Goal: Information Seeking & Learning: Compare options

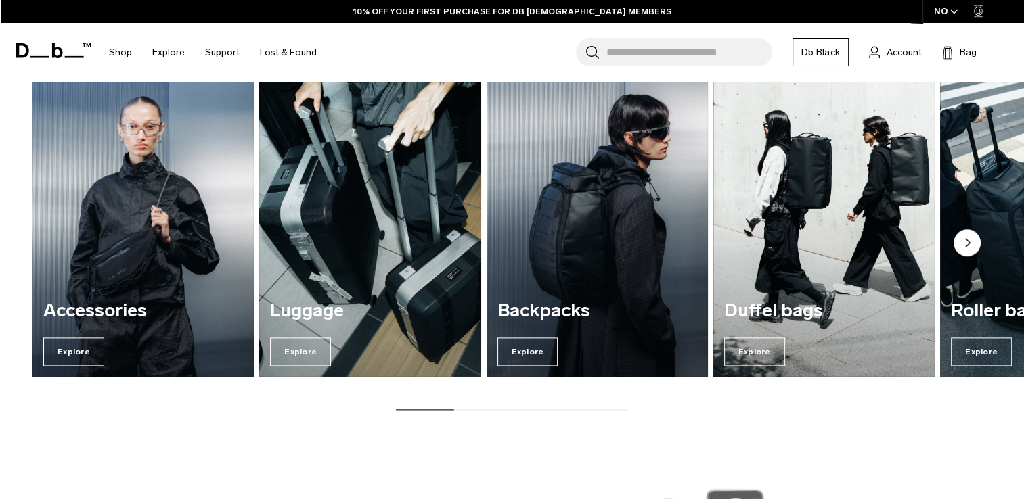
scroll to position [1604, 0]
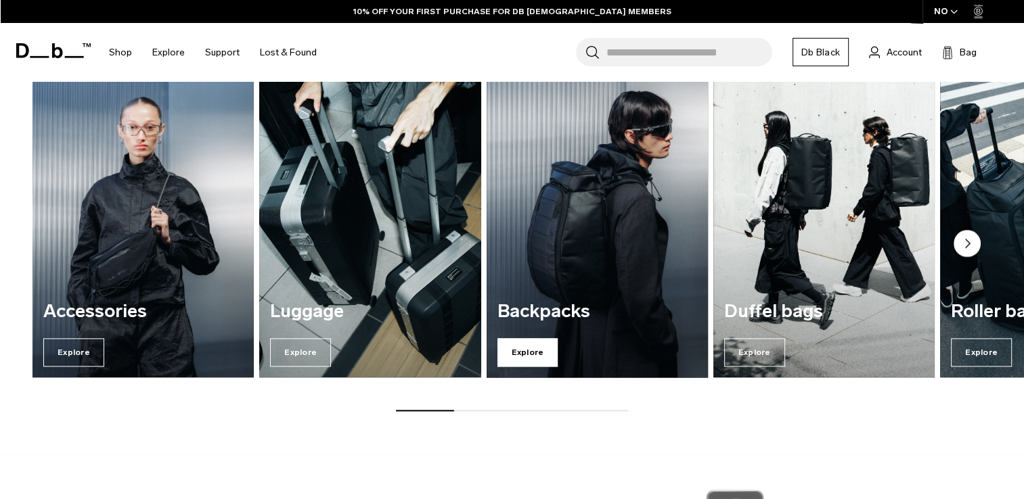
click at [535, 350] on span "Explore" at bounding box center [527, 352] width 61 height 28
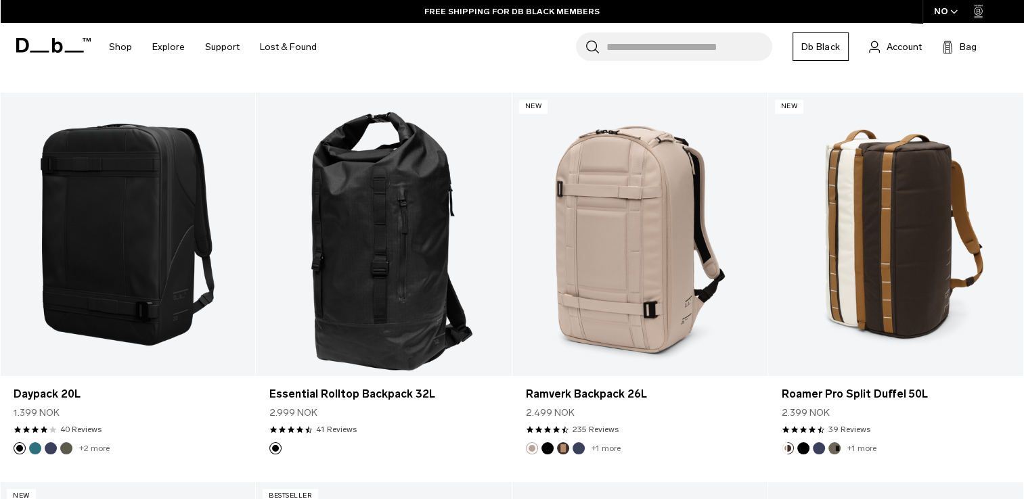
scroll to position [1814, 0]
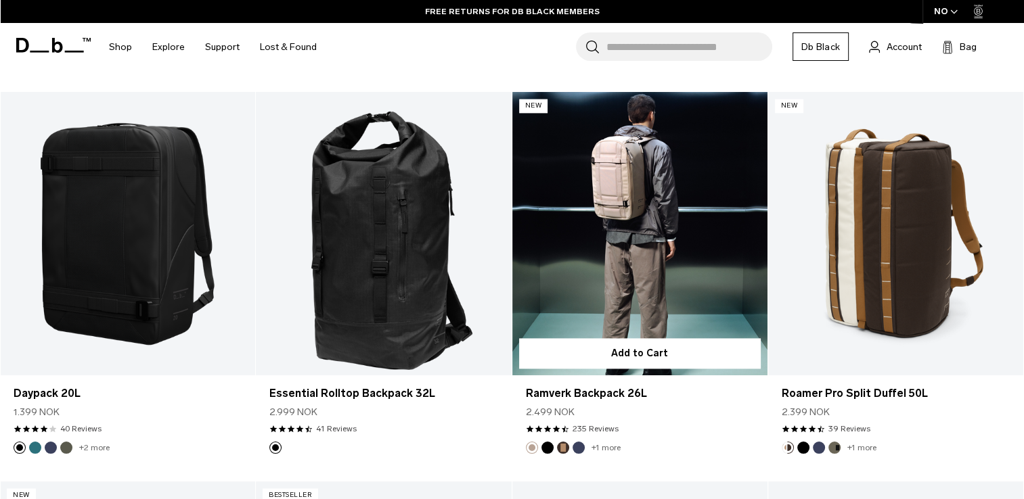
click at [639, 161] on link "Ramverk Backpack 26L" at bounding box center [639, 234] width 255 height 284
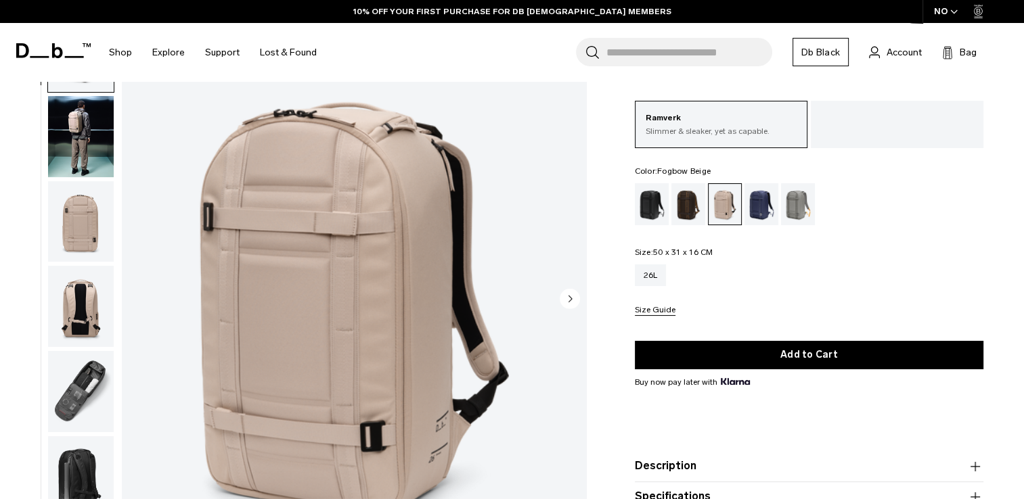
scroll to position [96, 0]
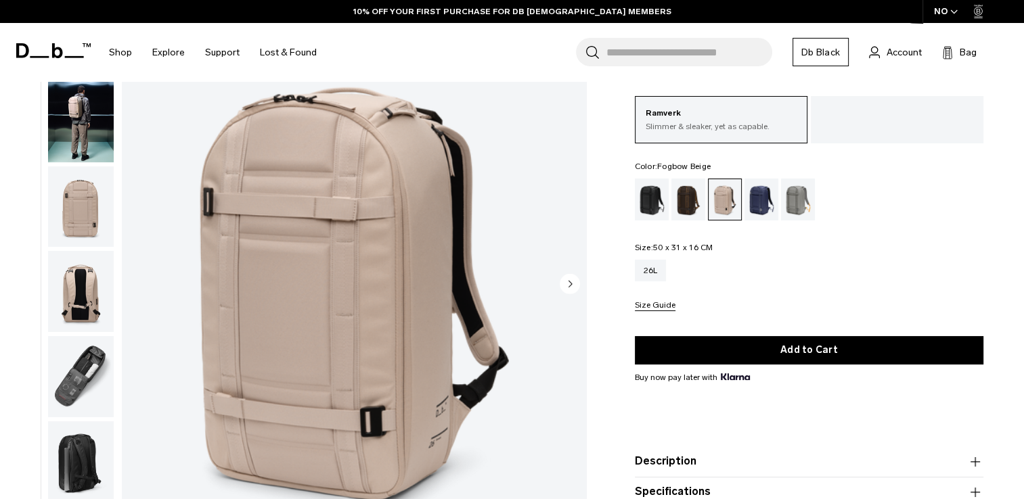
click at [68, 194] on img "button" at bounding box center [81, 206] width 66 height 81
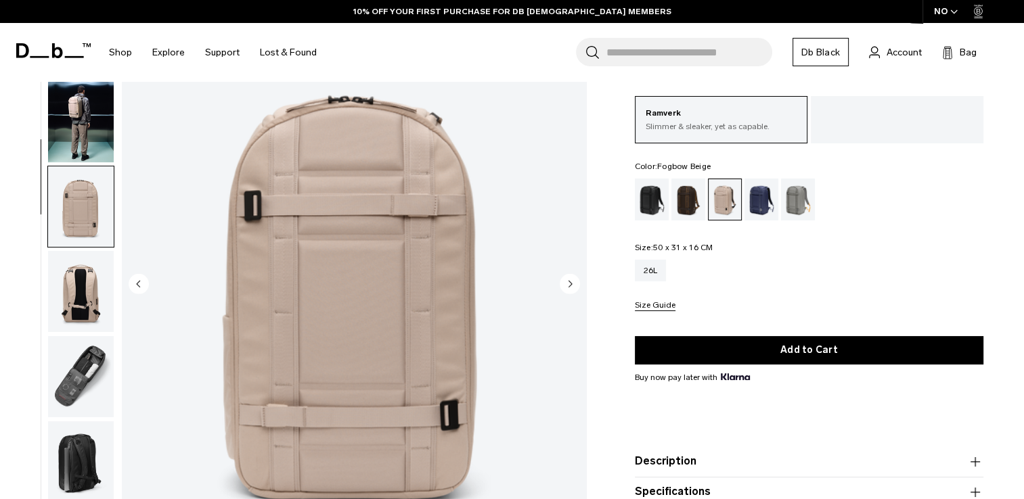
scroll to position [99, 0]
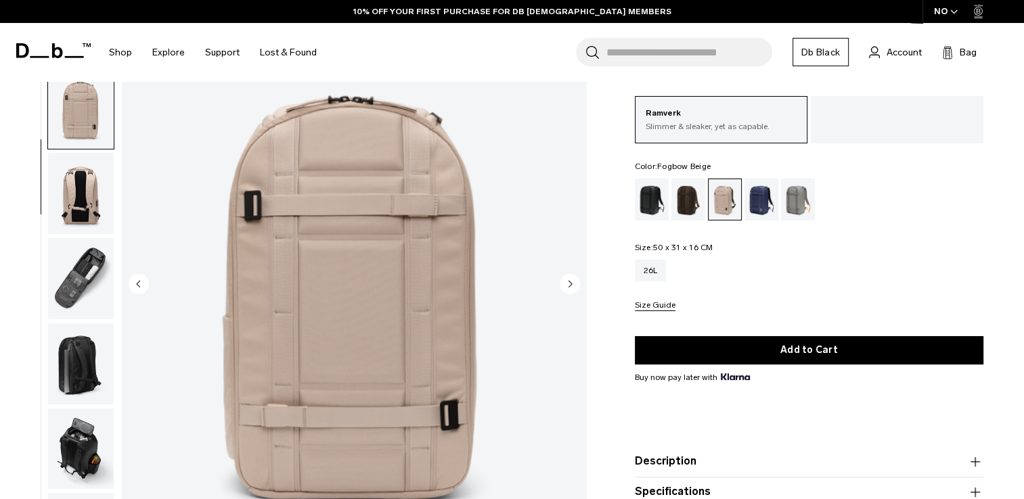
click at [70, 208] on img "button" at bounding box center [81, 193] width 66 height 81
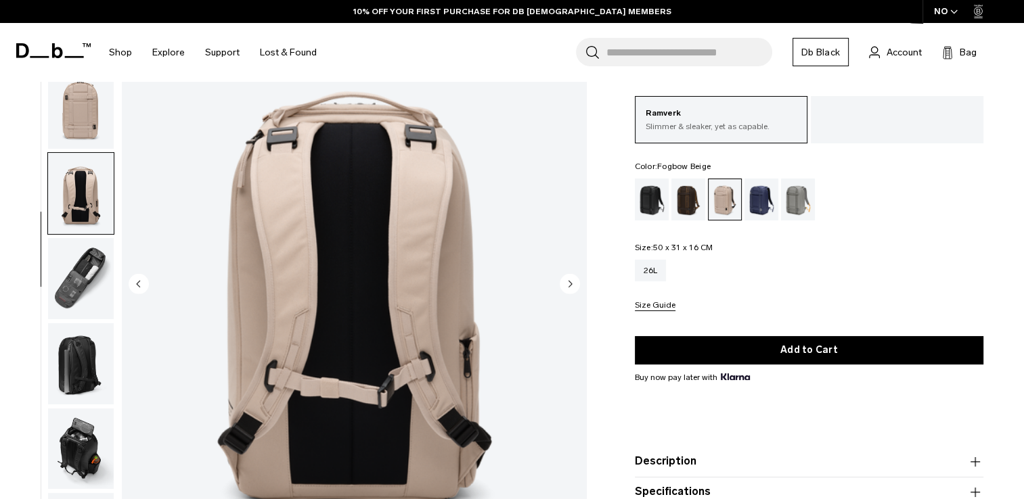
click at [93, 286] on img "button" at bounding box center [81, 278] width 66 height 81
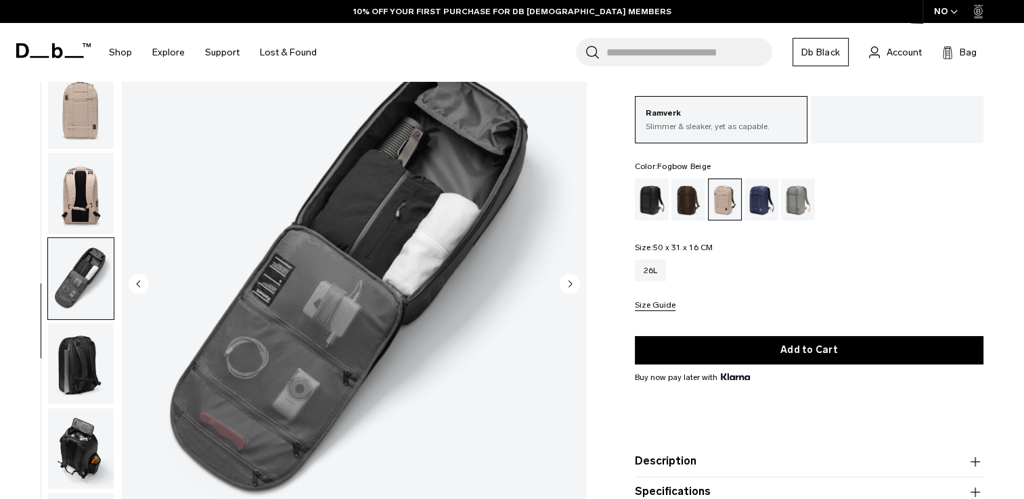
click at [93, 340] on img "button" at bounding box center [81, 363] width 66 height 81
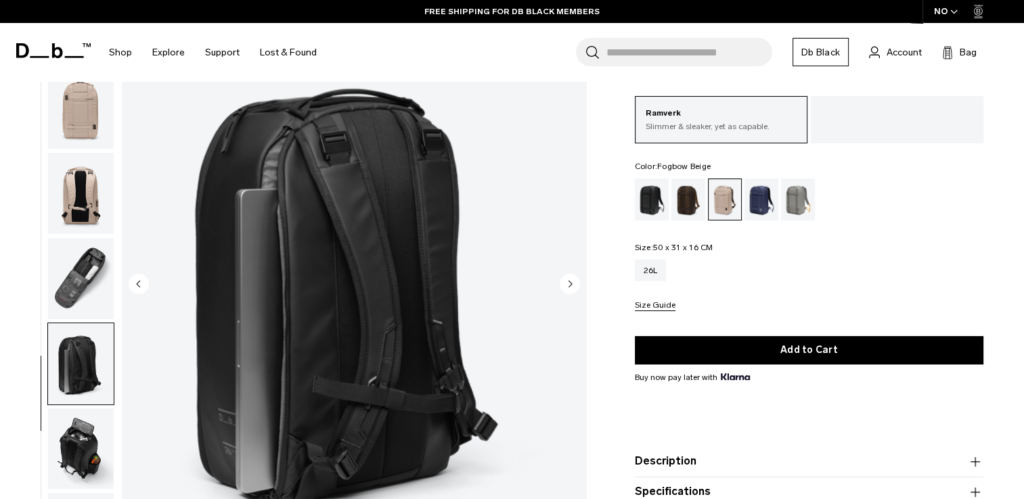
click at [84, 434] on img "button" at bounding box center [81, 449] width 66 height 81
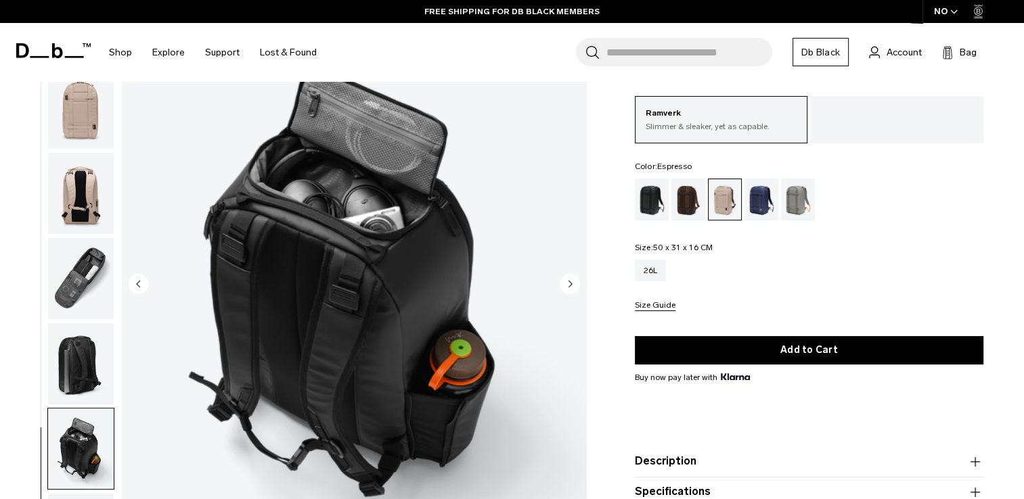
click at [688, 209] on div "Espresso" at bounding box center [688, 200] width 35 height 42
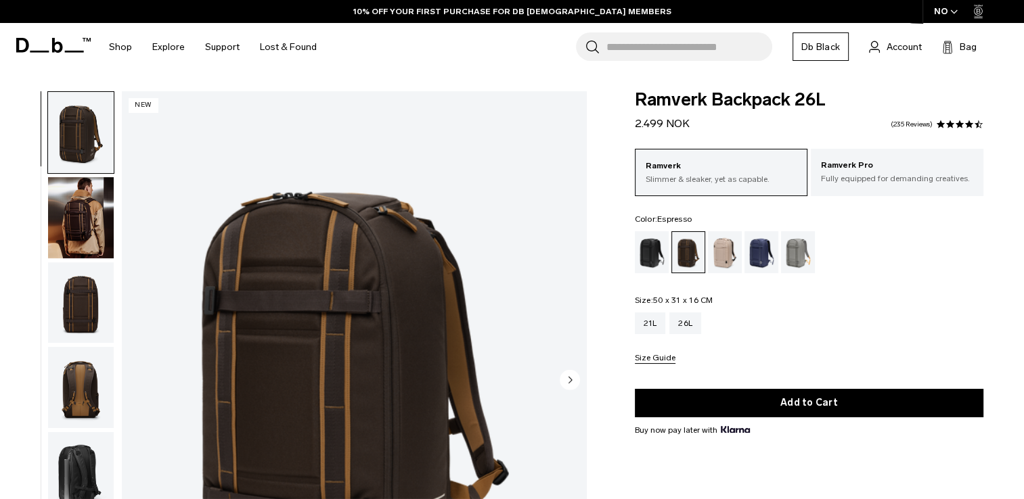
click at [639, 265] on div "Black Out" at bounding box center [652, 252] width 35 height 42
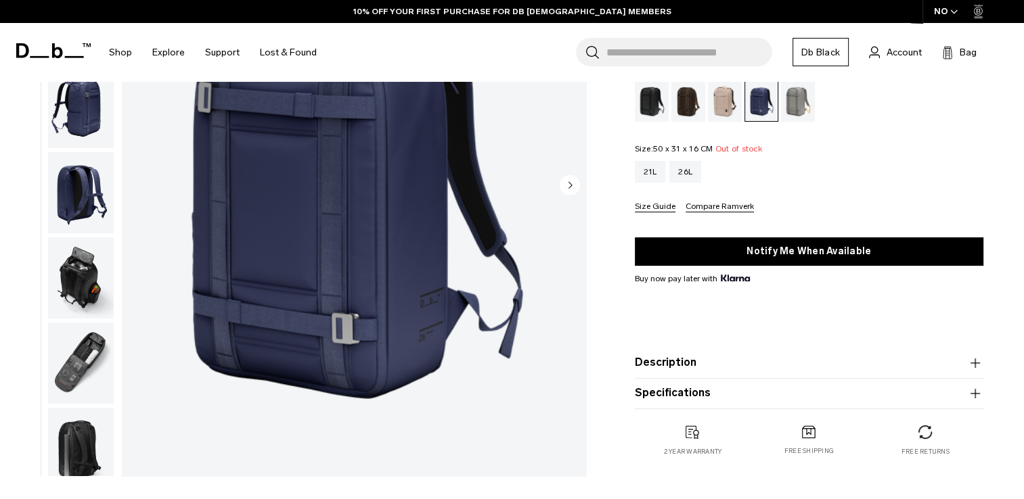
scroll to position [30, 0]
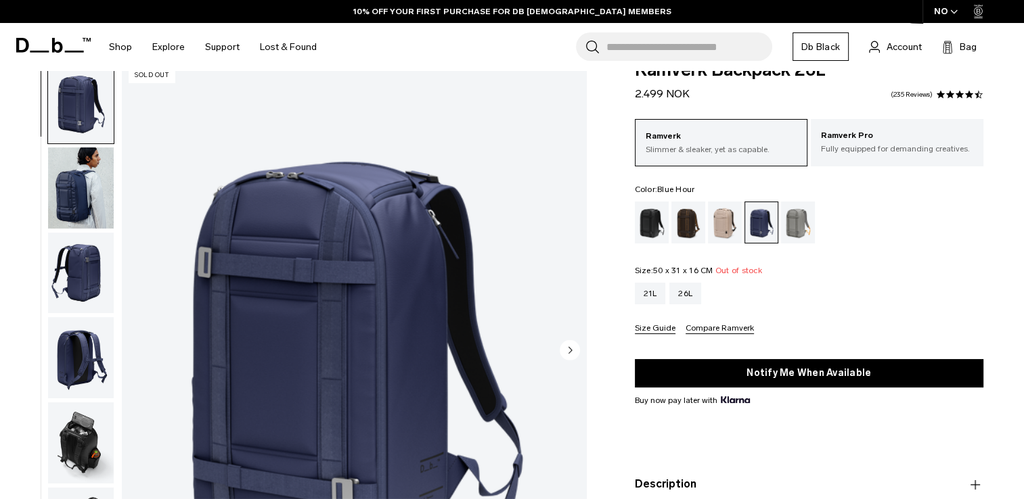
click at [66, 164] on img "button" at bounding box center [81, 188] width 66 height 81
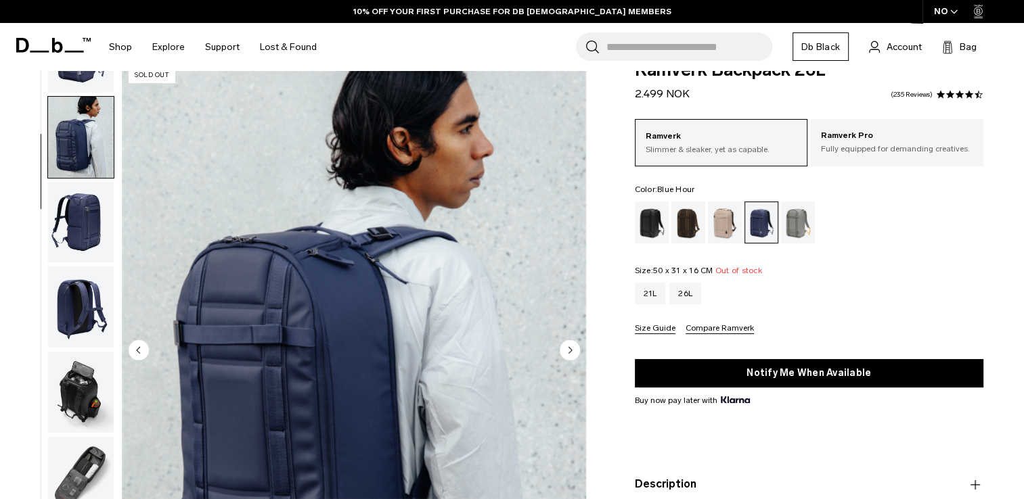
scroll to position [85, 0]
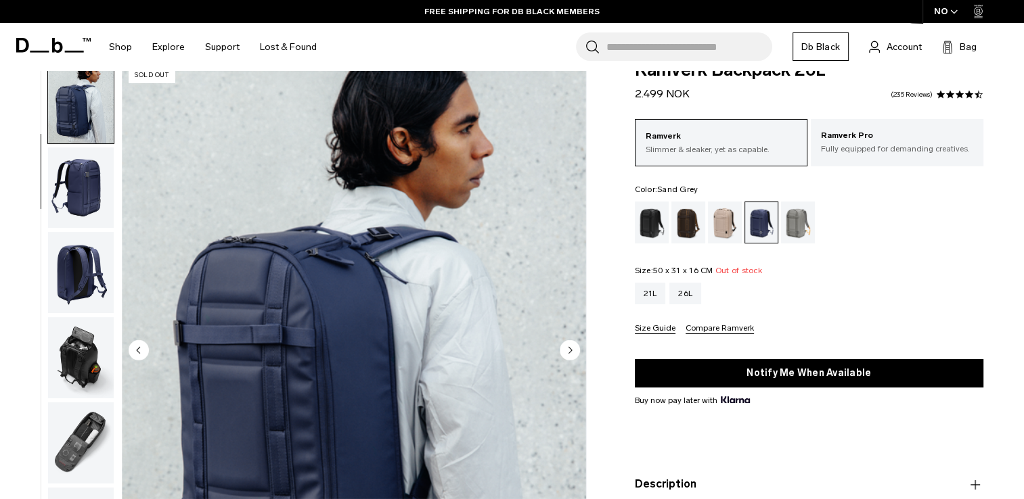
click at [798, 231] on div "Sand Grey" at bounding box center [798, 223] width 35 height 42
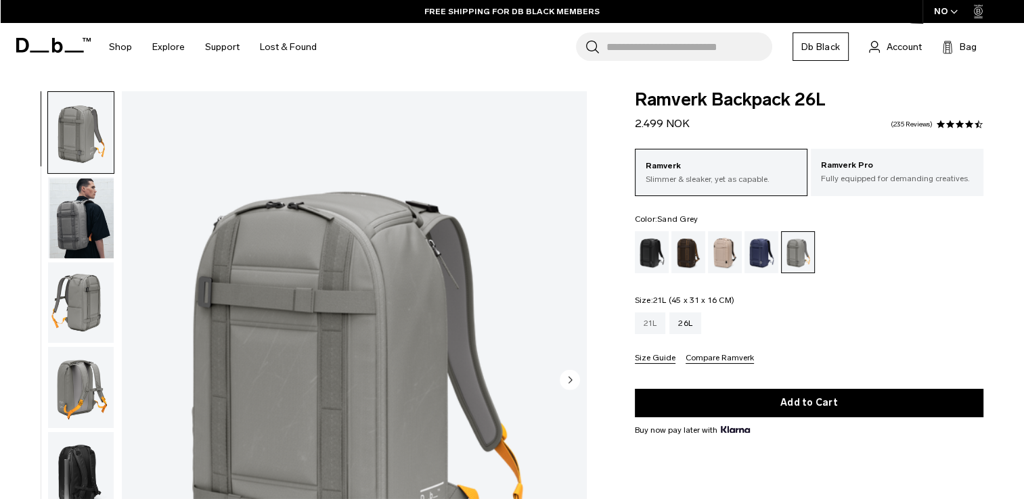
click at [651, 315] on div "21L" at bounding box center [650, 324] width 31 height 22
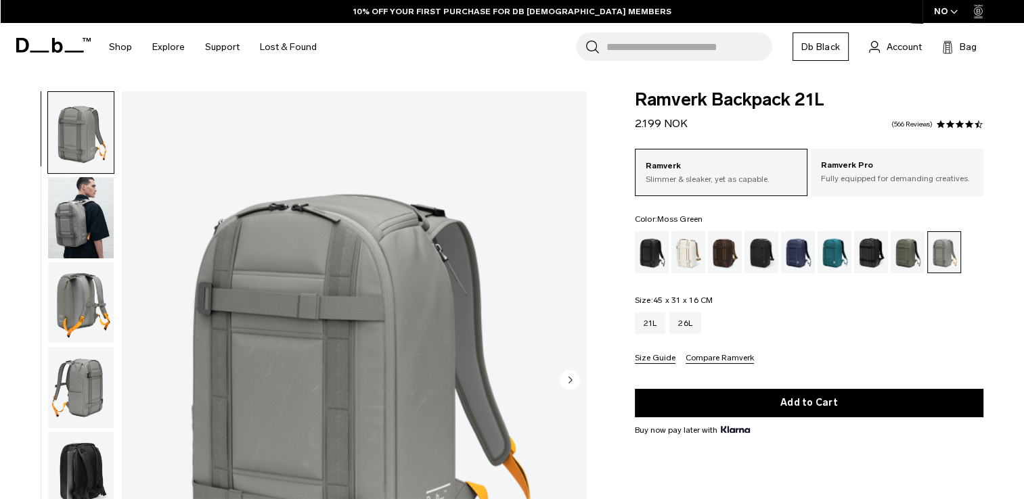
click at [906, 261] on div "Moss Green" at bounding box center [908, 252] width 35 height 42
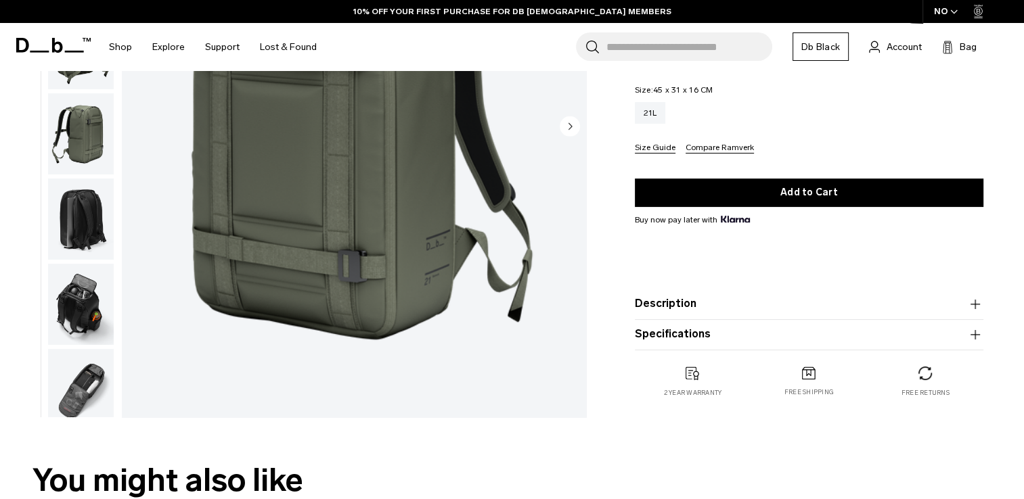
scroll to position [85, 0]
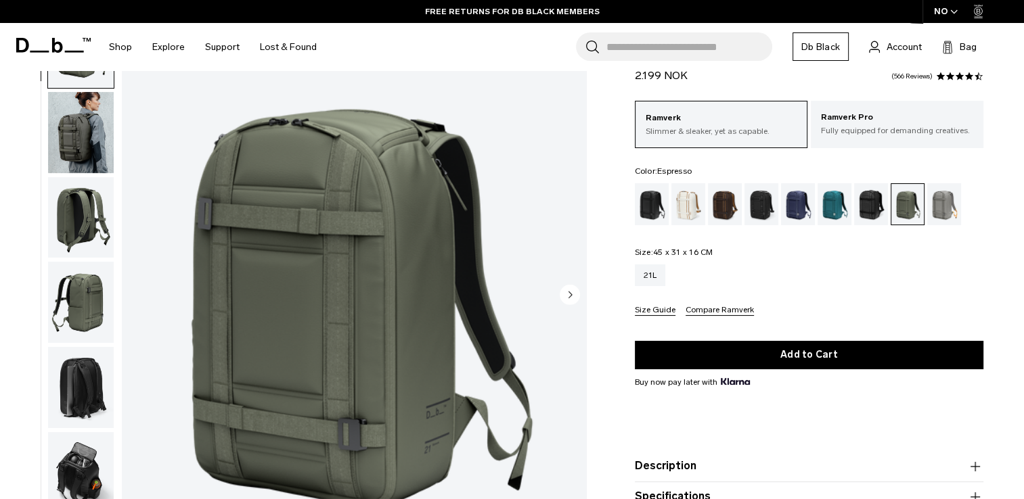
click at [730, 206] on div "Espresso" at bounding box center [725, 204] width 35 height 42
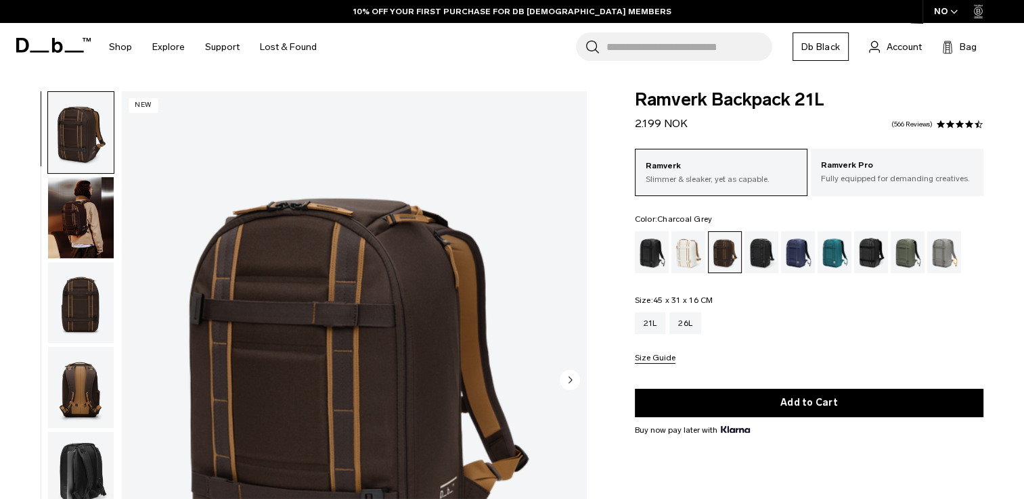
click at [759, 256] on div "Charcoal Grey" at bounding box center [761, 252] width 35 height 42
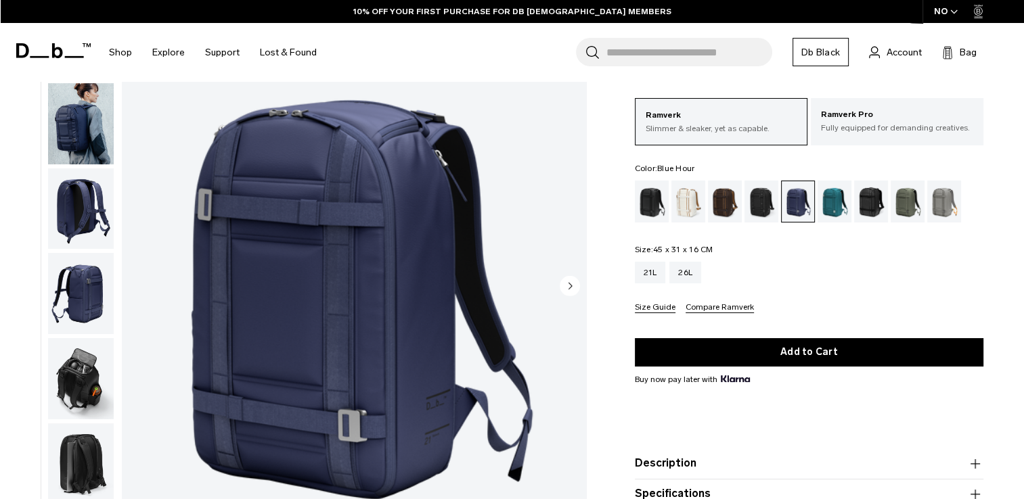
scroll to position [93, 0]
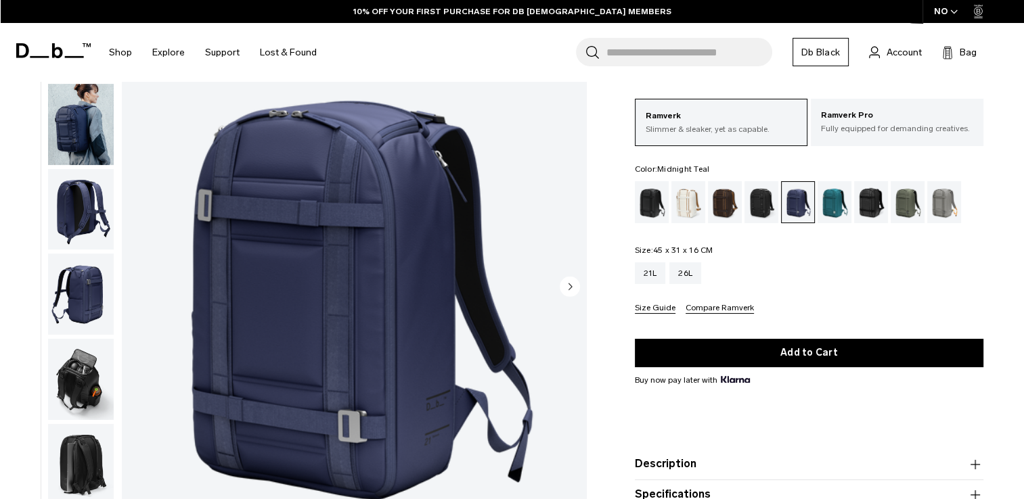
click at [828, 210] on div "Midnight Teal" at bounding box center [834, 202] width 35 height 42
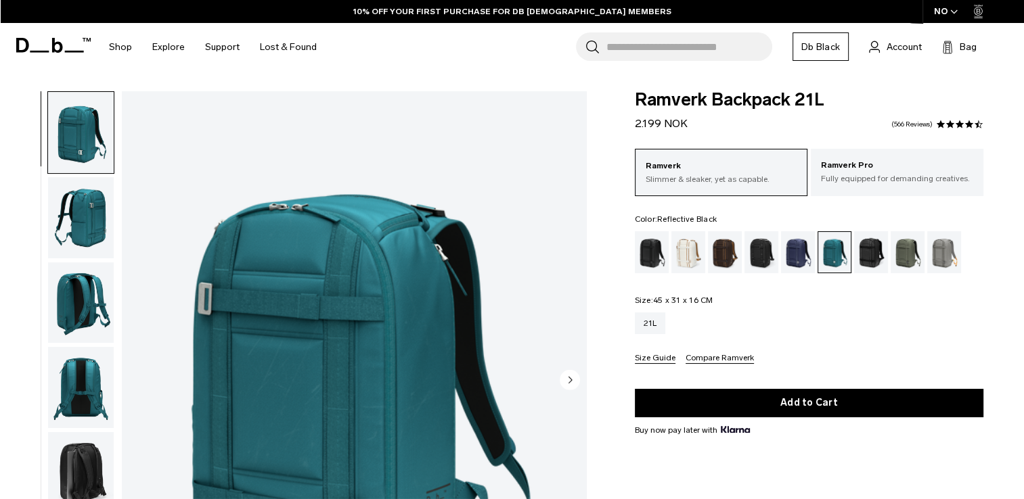
click at [866, 263] on div "Reflective Black" at bounding box center [871, 252] width 35 height 42
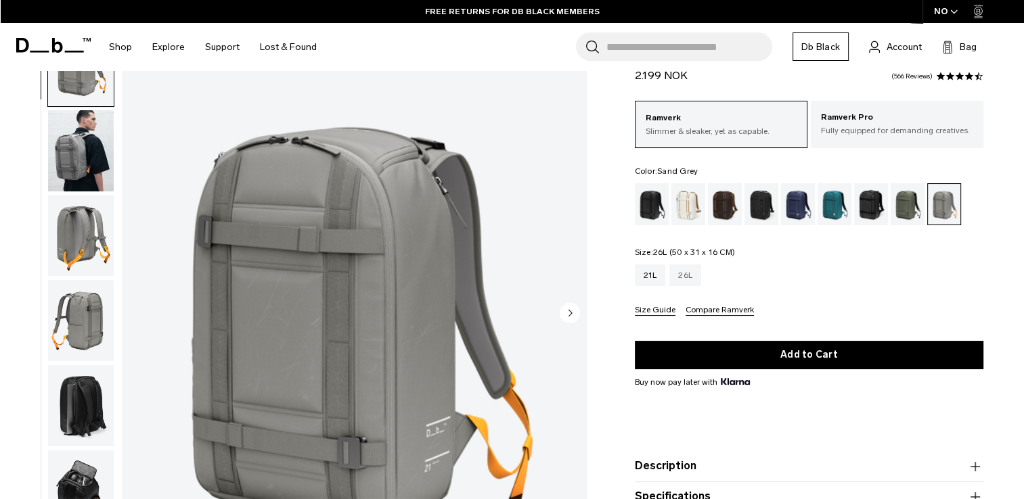
scroll to position [64, 0]
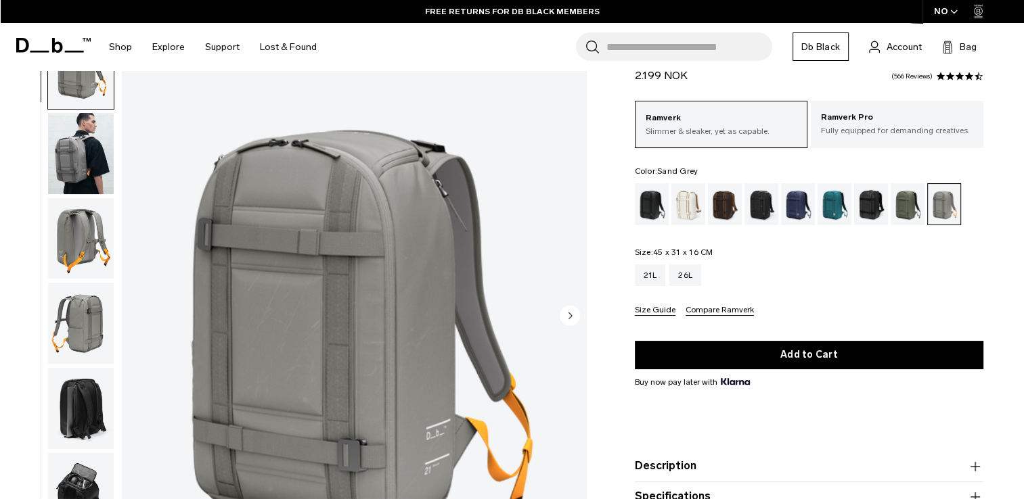
click at [106, 325] on img "button" at bounding box center [81, 323] width 66 height 81
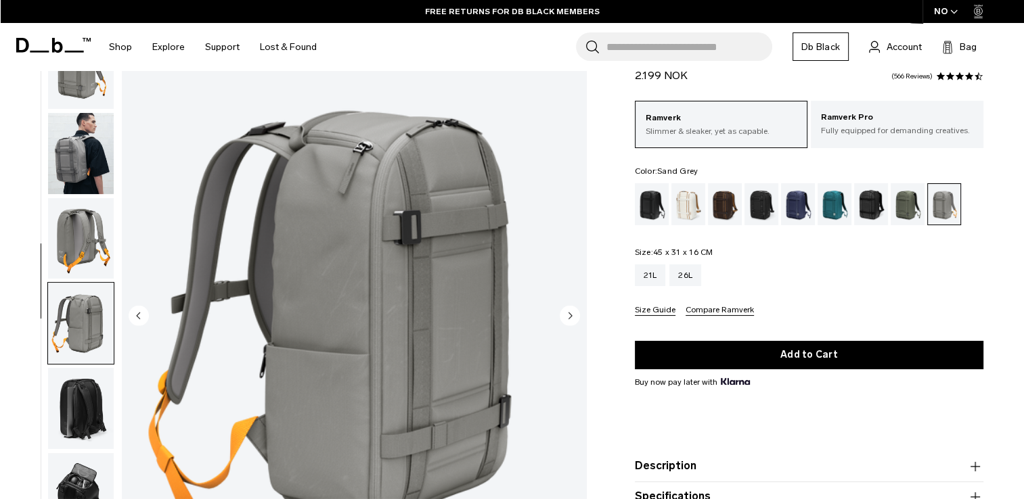
scroll to position [99, 0]
